Goal: Complete application form

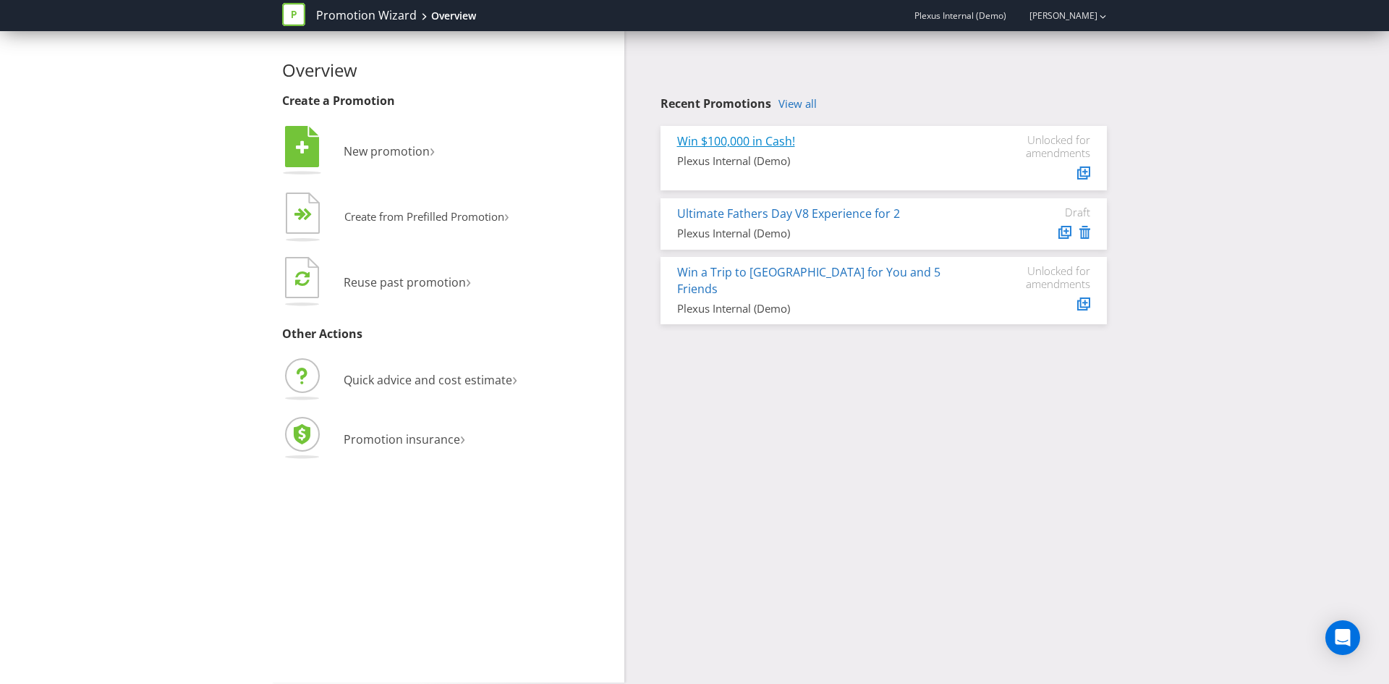
click at [687, 138] on link "Win $100,000 in Cash!" at bounding box center [736, 141] width 118 height 16
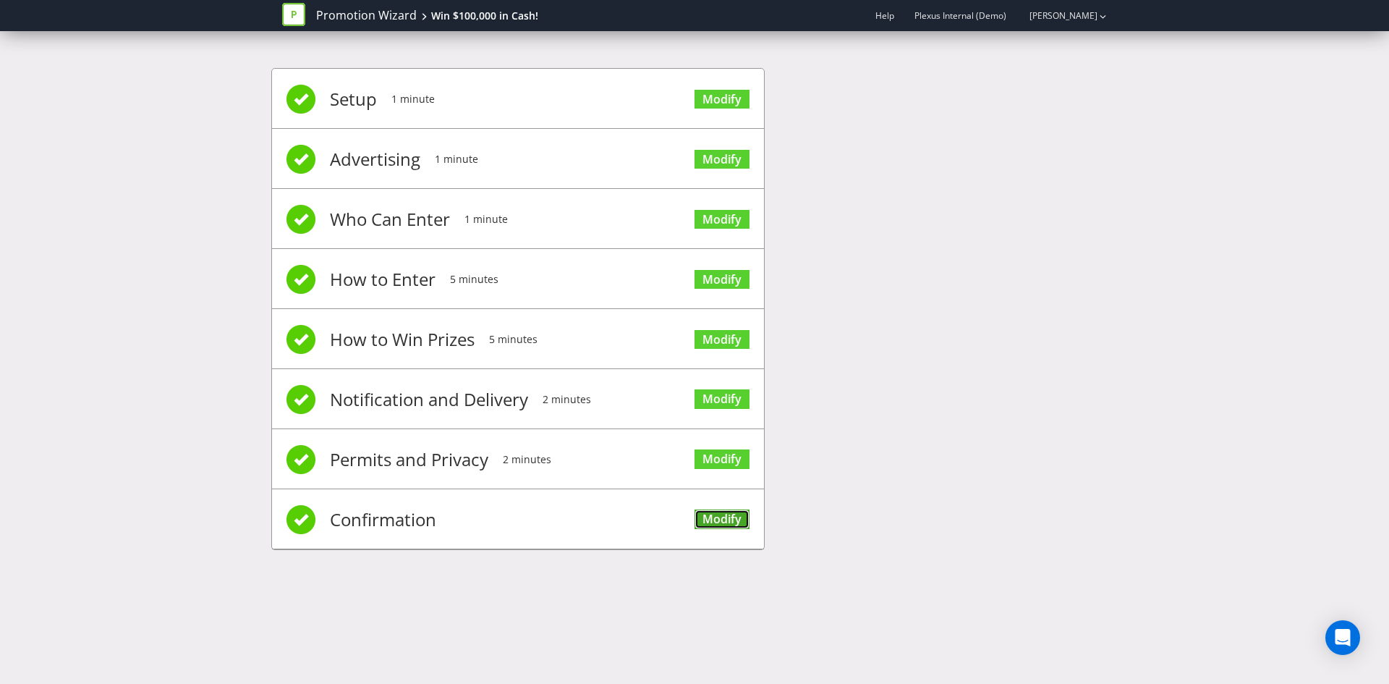
click at [727, 511] on link "Modify" at bounding box center [722, 519] width 55 height 20
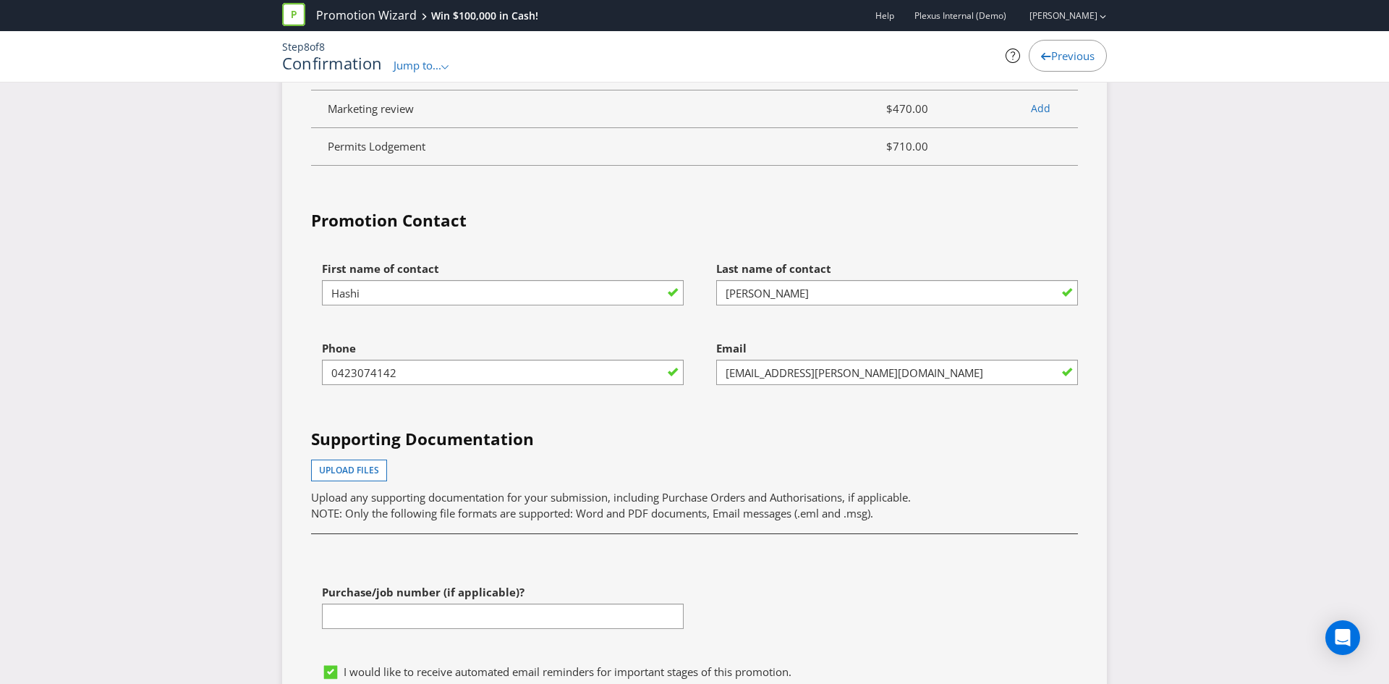
scroll to position [5225, 0]
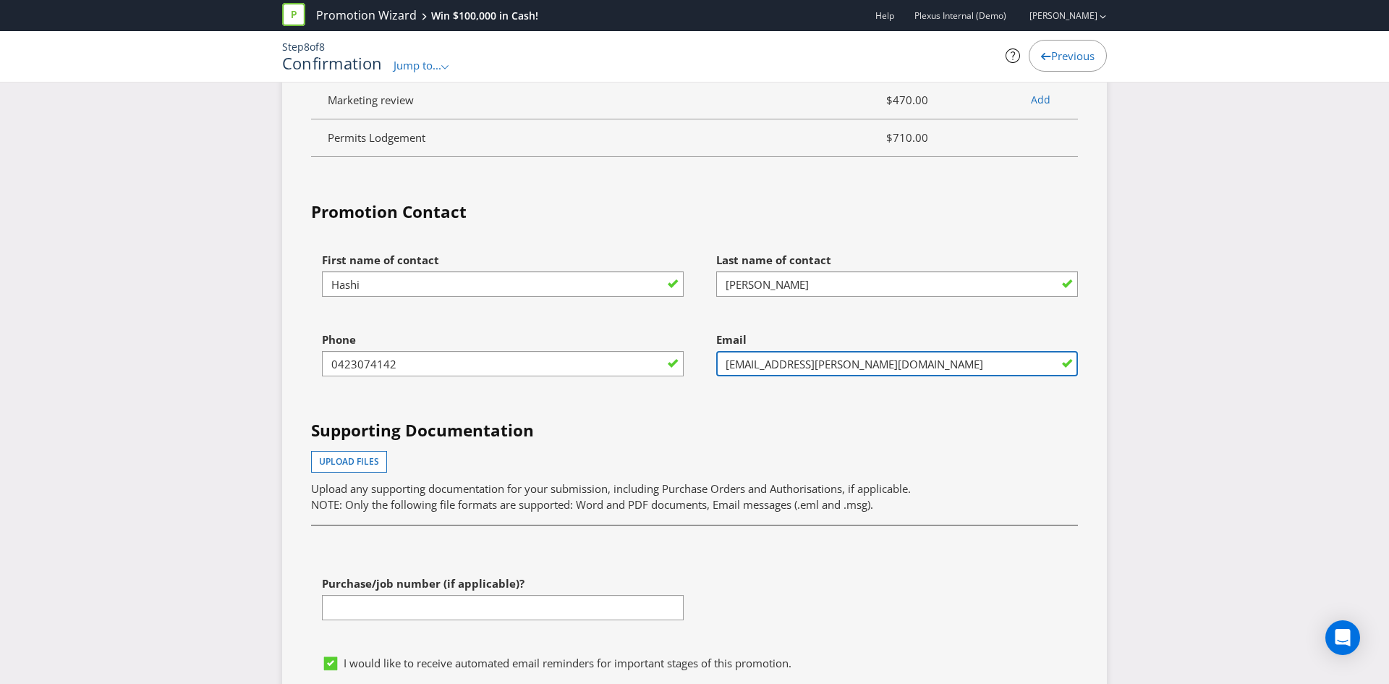
drag, startPoint x: 896, startPoint y: 345, endPoint x: 701, endPoint y: 342, distance: 195.4
click at [701, 342] on div "Email [EMAIL_ADDRESS][PERSON_NAME][DOMAIN_NAME]" at bounding box center [892, 365] width 394 height 80
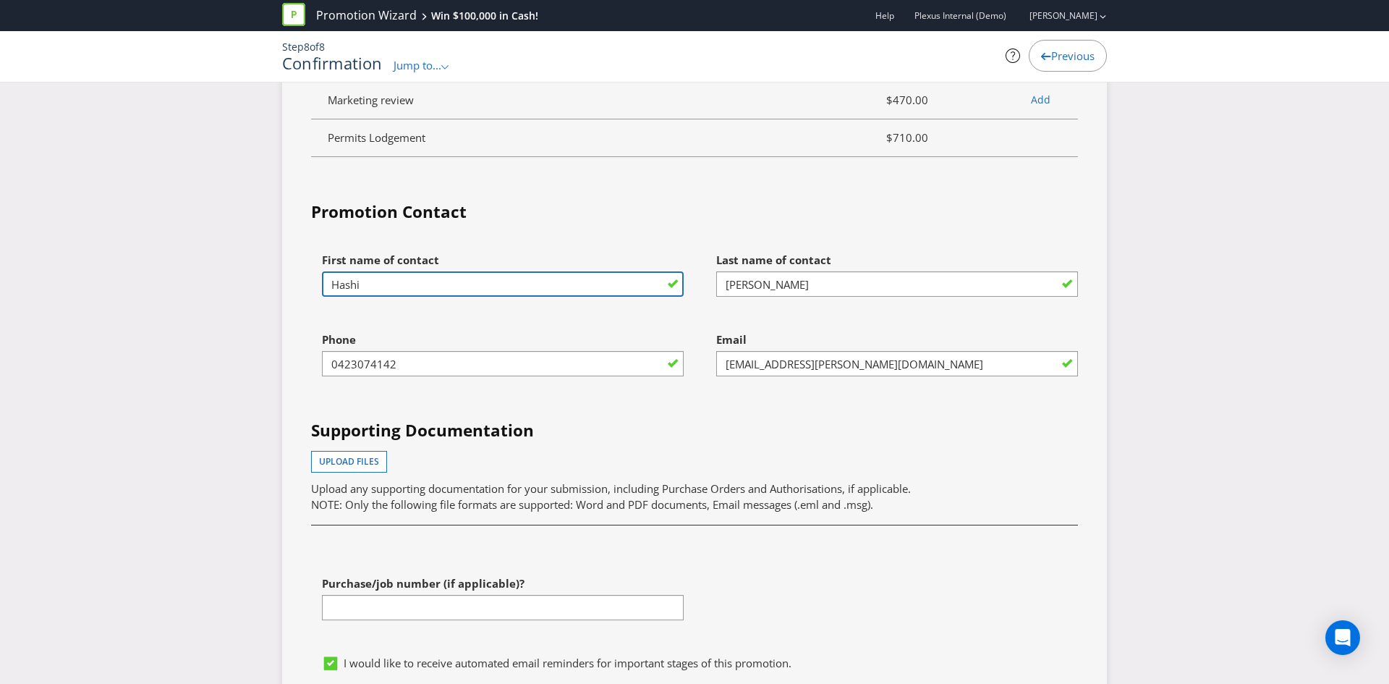
click at [385, 271] on input "Hashi" at bounding box center [503, 283] width 362 height 25
type input "[PERSON_NAME]"
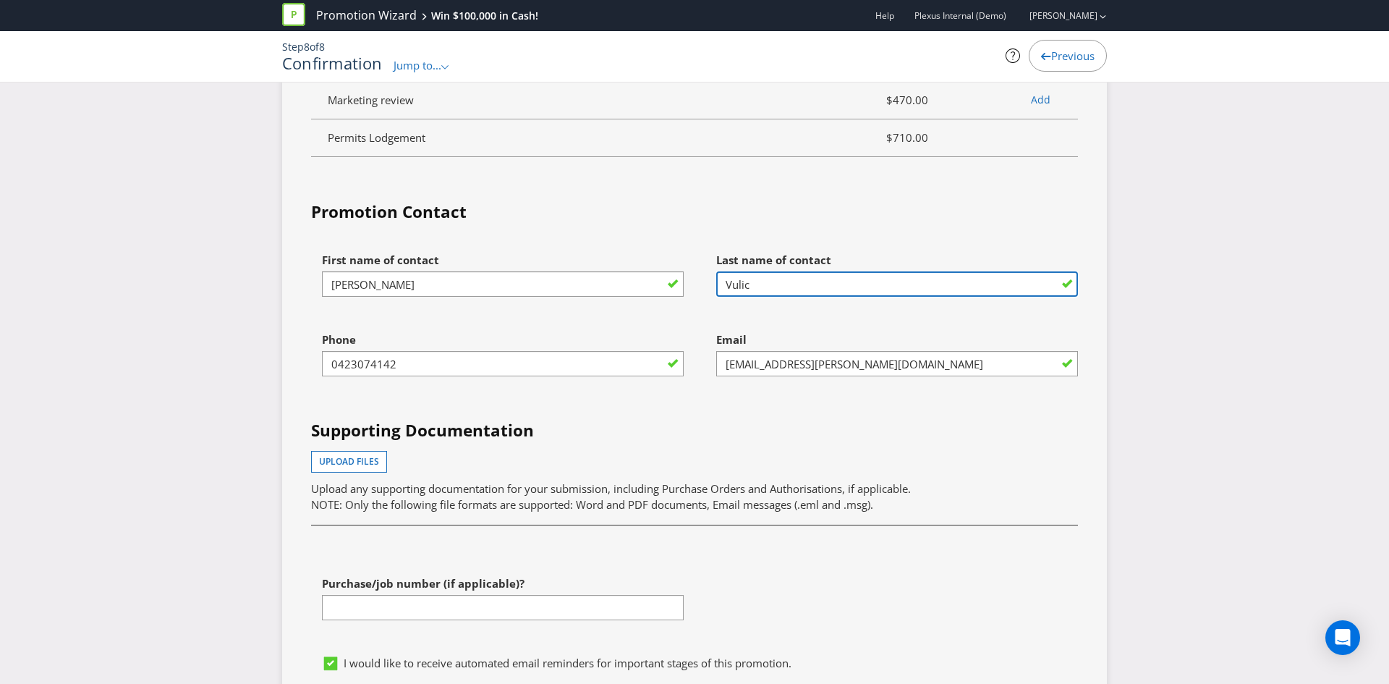
type input "Vulic"
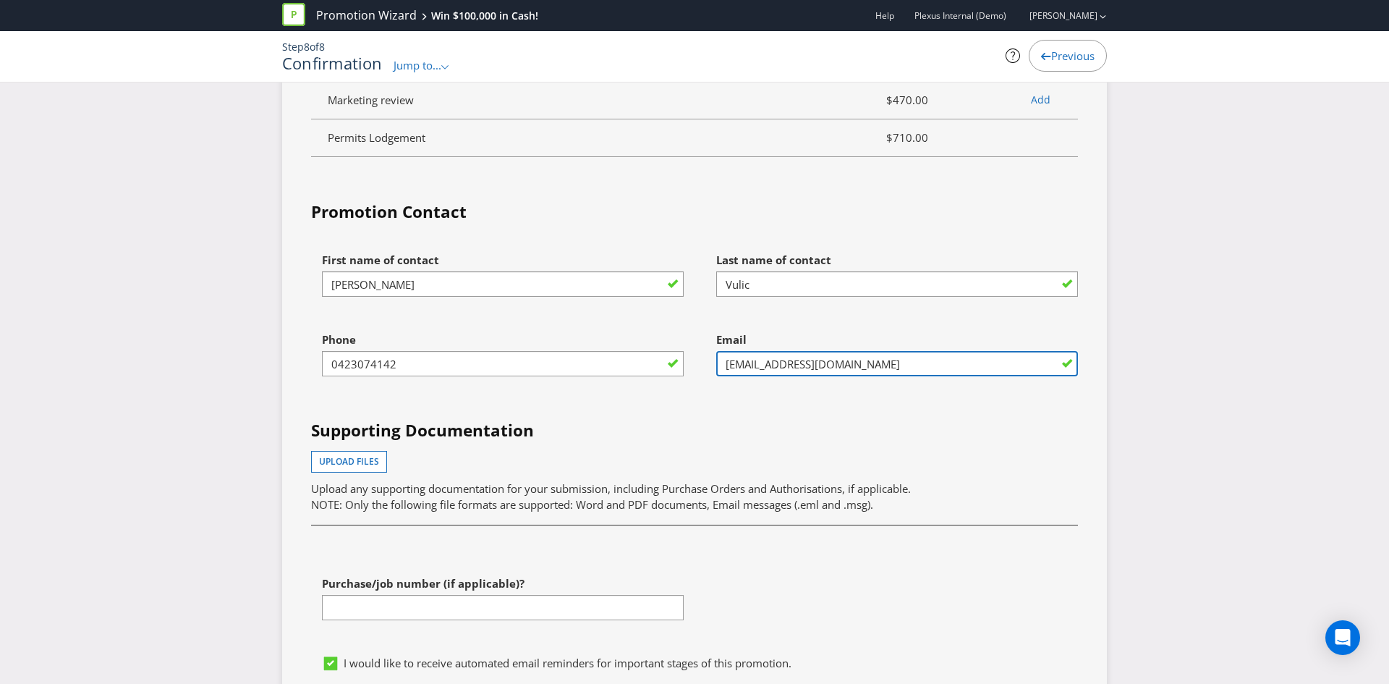
type input "[EMAIL_ADDRESS][DOMAIN_NAME]"
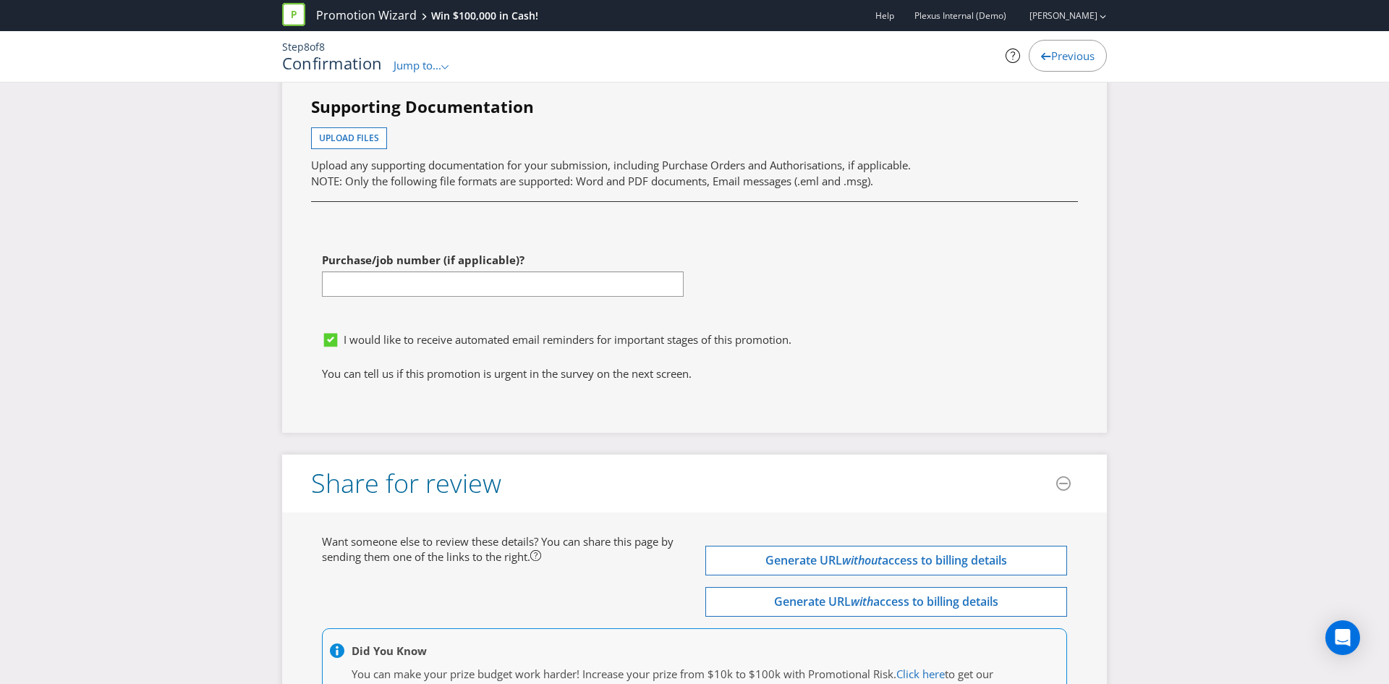
scroll to position [5679, 0]
